Goal: Information Seeking & Learning: Learn about a topic

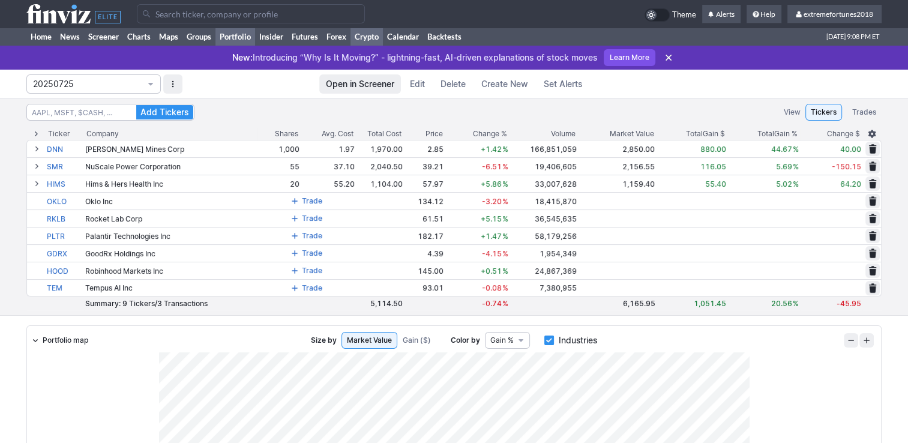
click at [357, 37] on link "Crypto" at bounding box center [366, 37] width 32 height 18
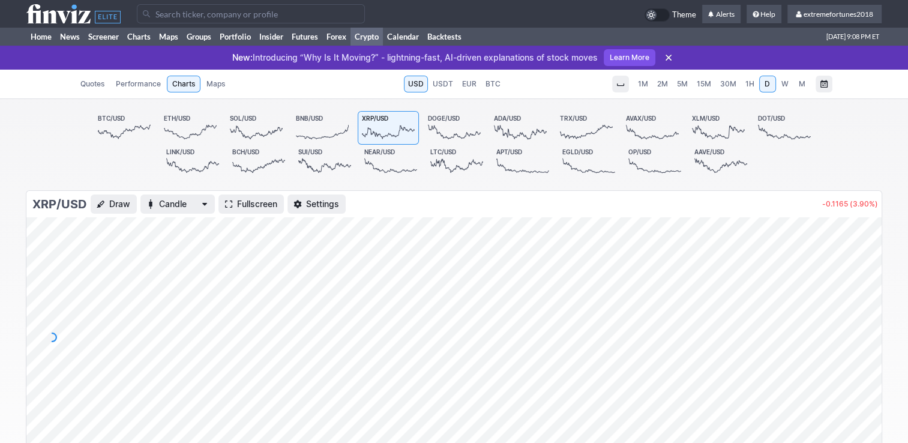
click at [749, 86] on span "1H" at bounding box center [749, 83] width 9 height 9
